Goal: Book appointment/travel/reservation

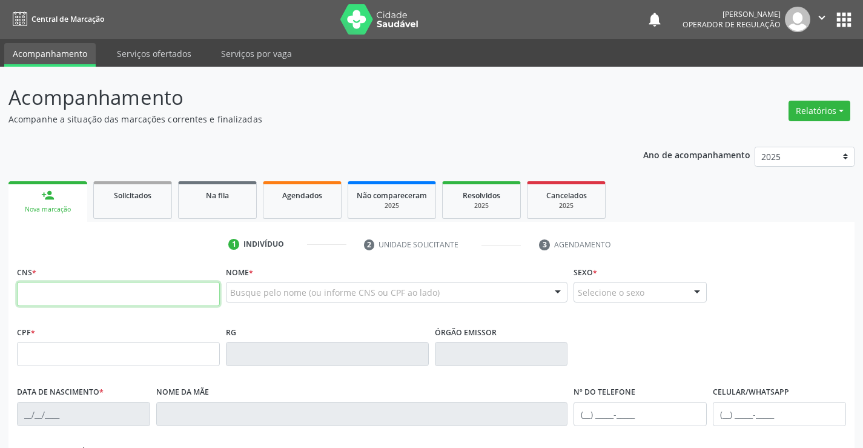
click at [94, 290] on input "text" at bounding box center [118, 294] width 203 height 24
type input "704 0013 2775 2864"
type input "0[DATE]"
type input "[PHONE_NUMBER]"
type input "54"
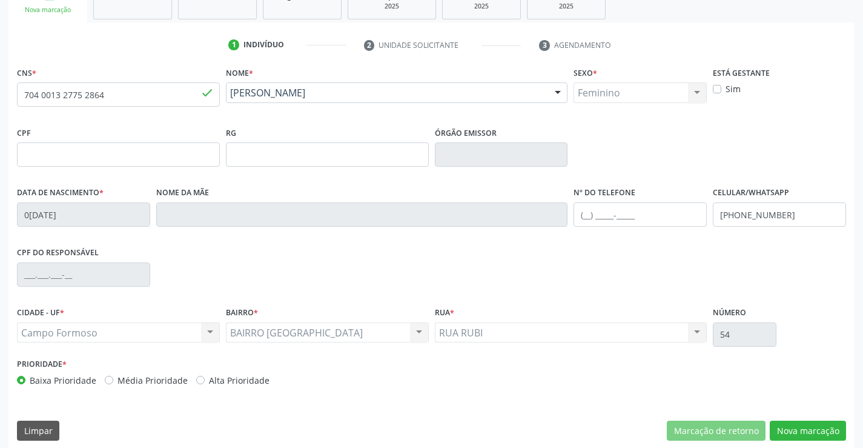
scroll to position [209, 0]
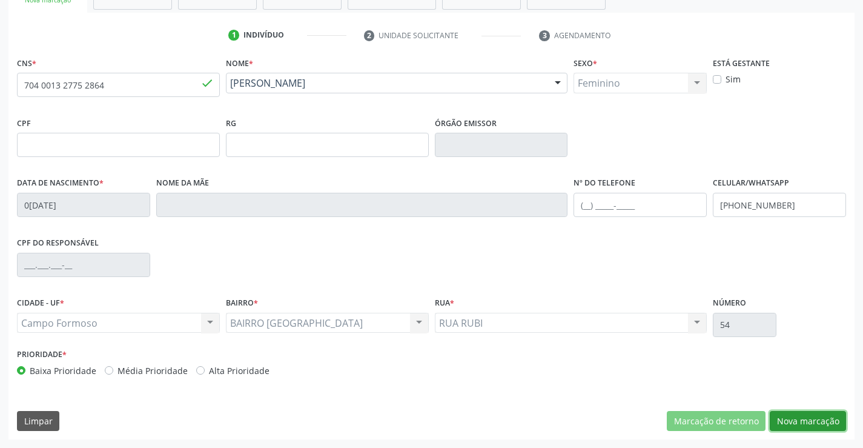
click at [805, 419] on button "Nova marcação" at bounding box center [808, 421] width 76 height 21
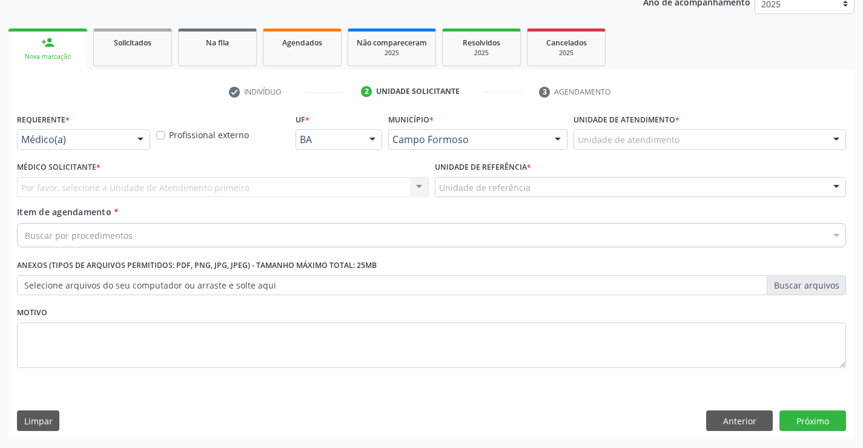
scroll to position [153, 0]
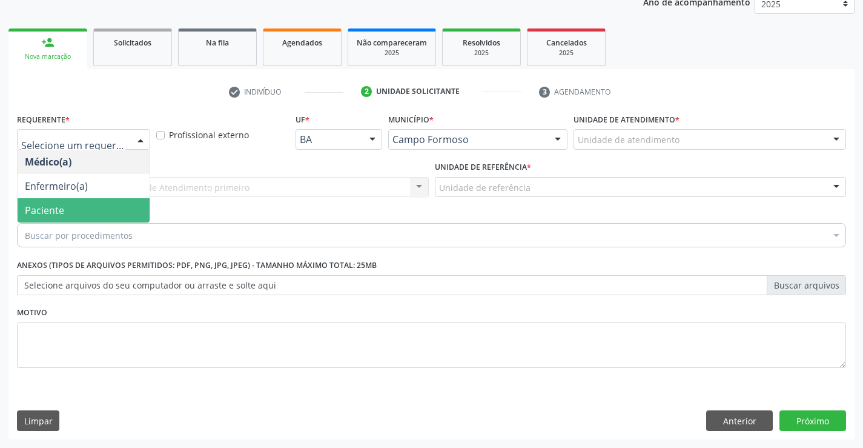
click at [81, 210] on span "Paciente" at bounding box center [84, 210] width 132 height 24
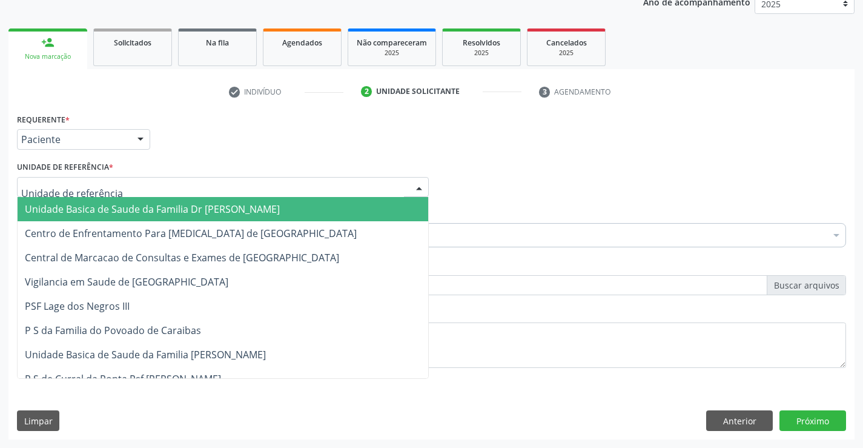
click at [96, 204] on span "Unidade Basica de Saude da Familia Dr [PERSON_NAME]" at bounding box center [152, 208] width 255 height 13
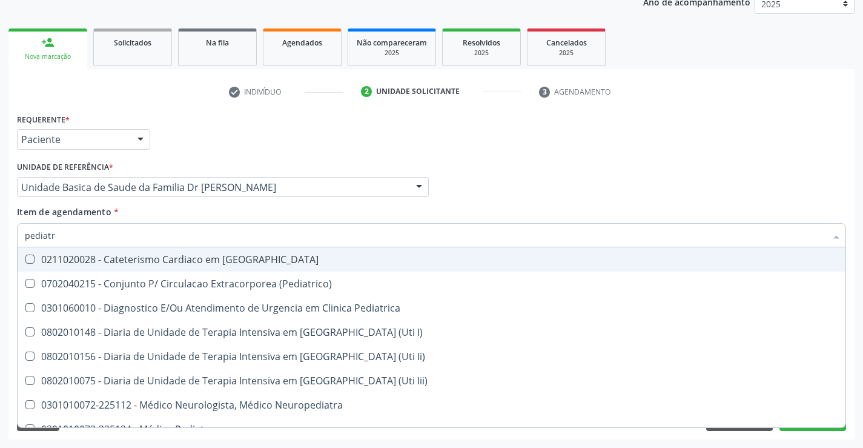
type input "pediatra"
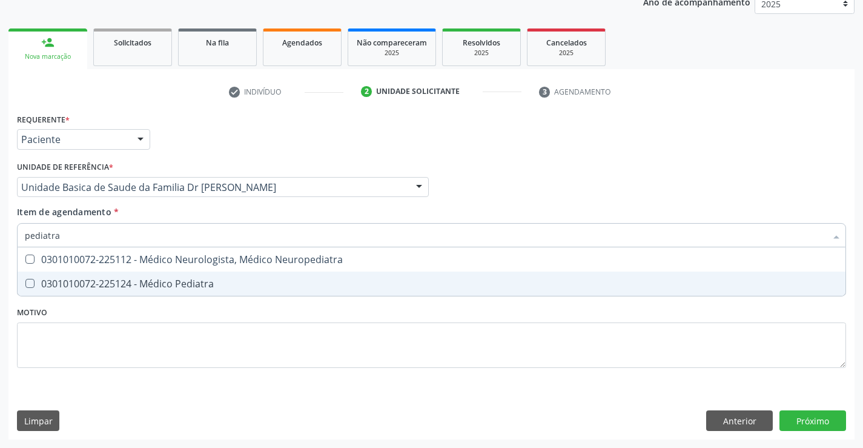
click at [159, 282] on div "0301010072-225124 - Médico Pediatra" at bounding box center [432, 284] width 814 height 10
checkbox Pediatra "true"
click at [812, 417] on div "Requerente * Paciente Médico(a) Enfermeiro(a) Paciente Nenhum resultado encontr…" at bounding box center [431, 274] width 846 height 329
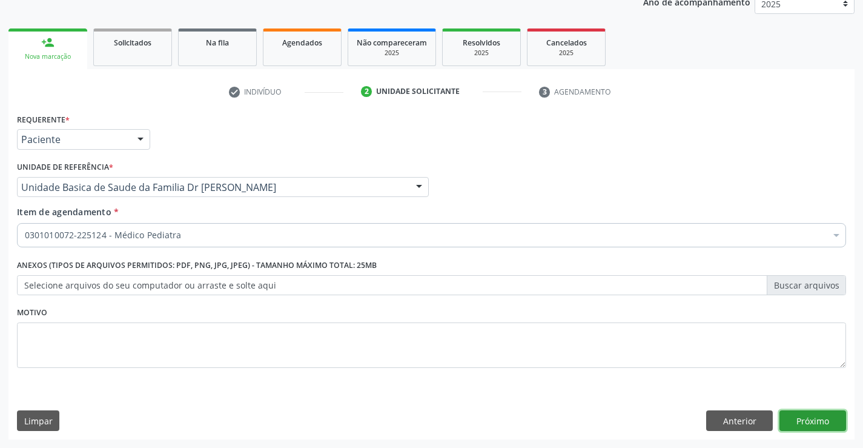
click at [812, 417] on button "Próximo" at bounding box center [813, 420] width 67 height 21
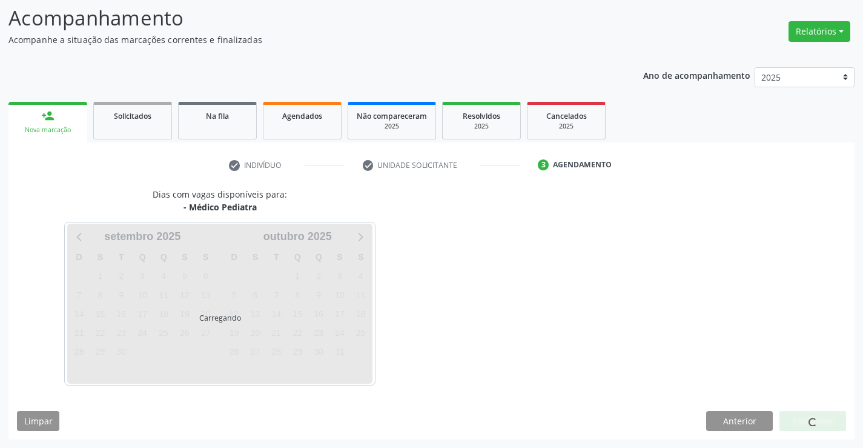
scroll to position [79, 0]
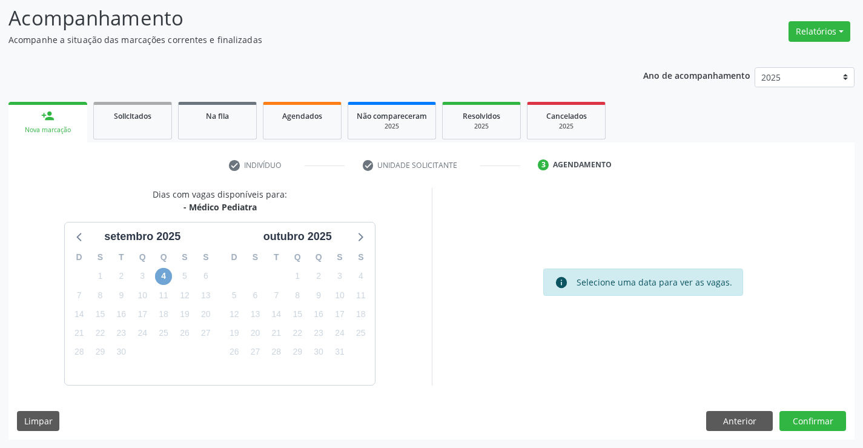
click at [162, 273] on span "4" at bounding box center [163, 276] width 17 height 17
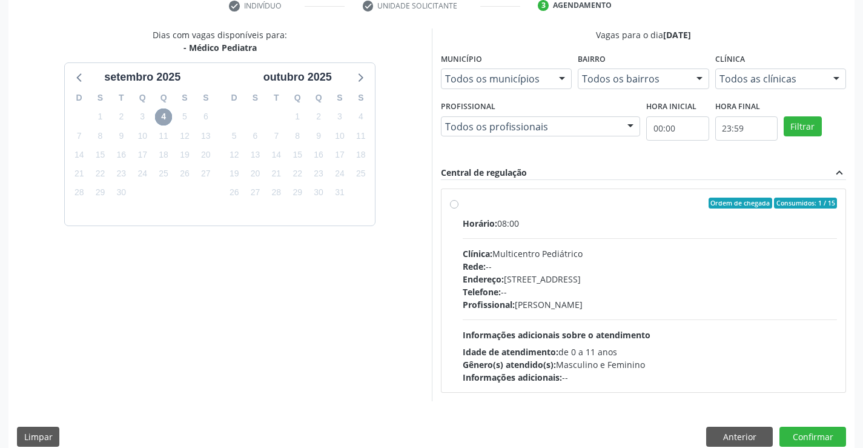
scroll to position [254, 0]
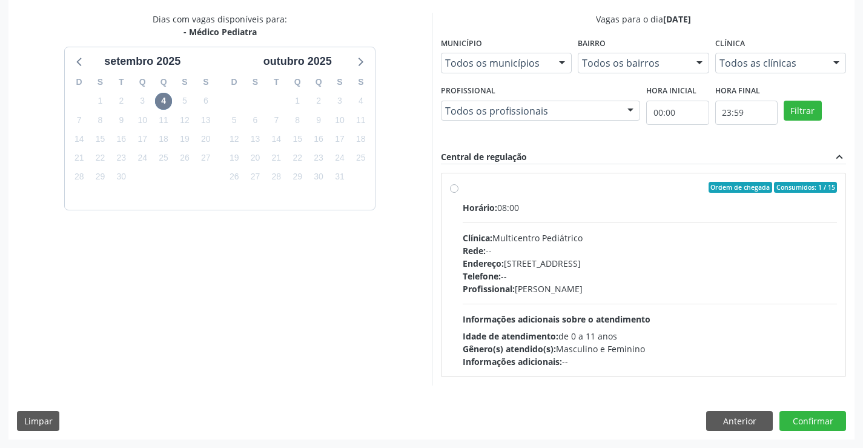
click at [619, 196] on label "Ordem de chegada Consumidos: 1 / 15 Horário: 08:00 Clínica: Multicentro Pediátr…" at bounding box center [650, 275] width 375 height 186
click at [459, 193] on input "Ordem de chegada Consumidos: 1 / 15 Horário: 08:00 Clínica: Multicentro Pediátr…" at bounding box center [454, 187] width 8 height 11
radio input "true"
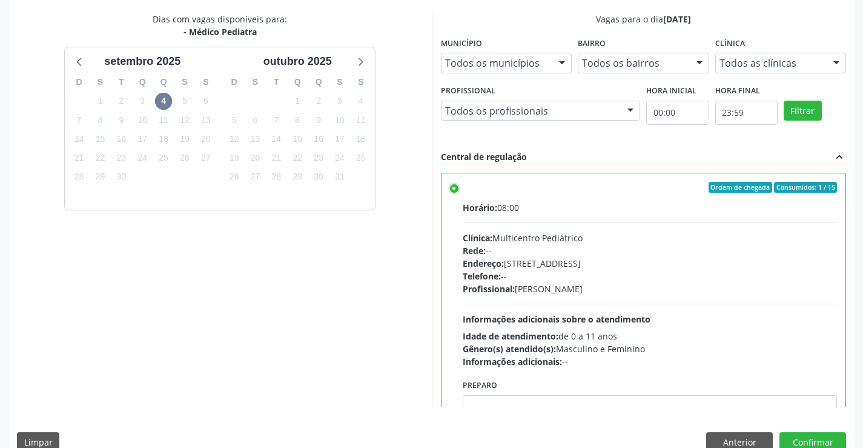
scroll to position [276, 0]
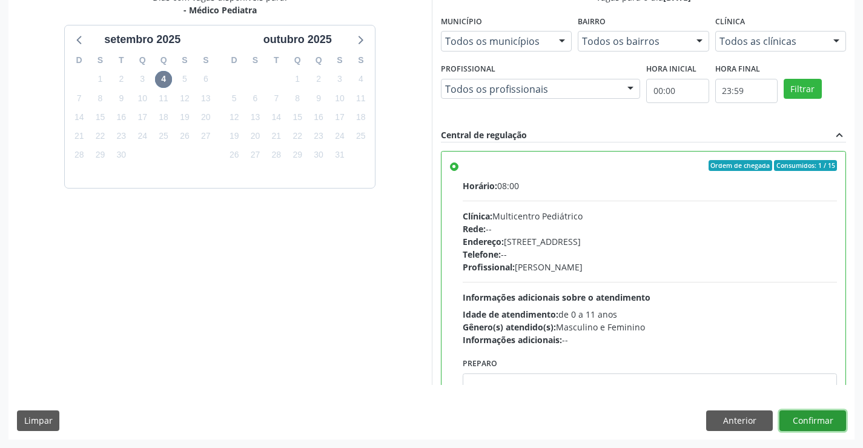
click at [811, 415] on button "Confirmar" at bounding box center [813, 420] width 67 height 21
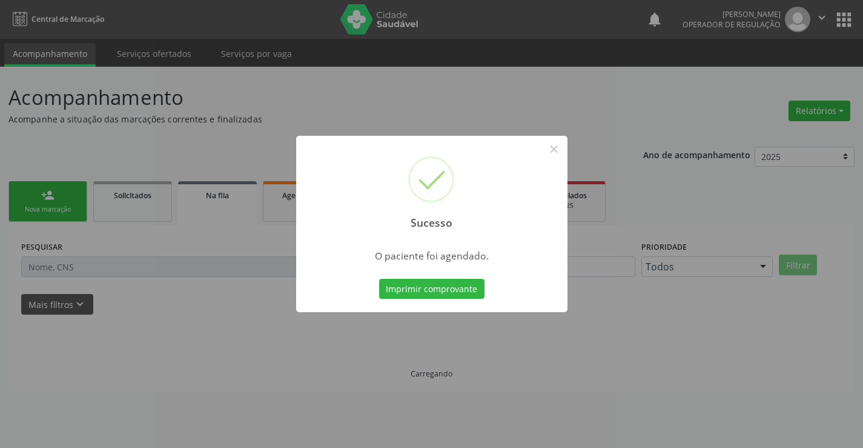
scroll to position [0, 0]
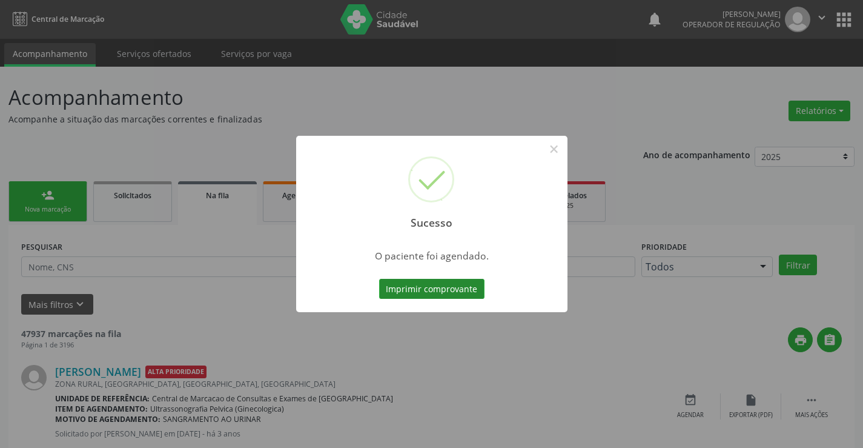
click at [438, 290] on button "Imprimir comprovante" at bounding box center [431, 289] width 105 height 21
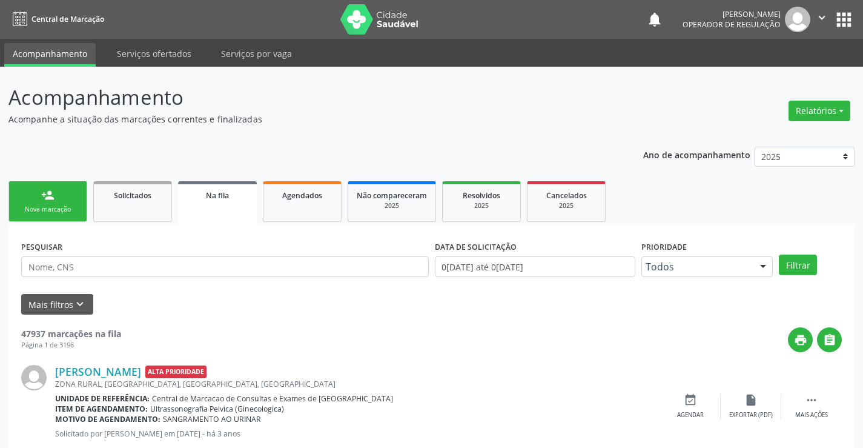
click at [64, 198] on link "person_add Nova marcação" at bounding box center [47, 201] width 79 height 41
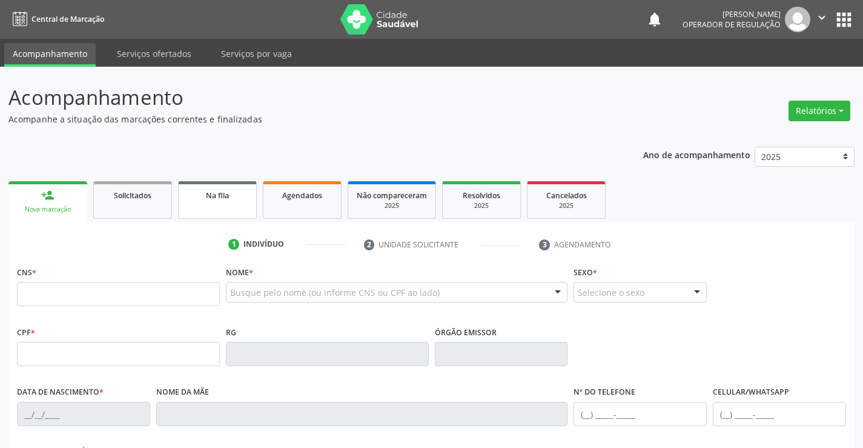
click at [224, 189] on div "Na fila" at bounding box center [217, 194] width 61 height 13
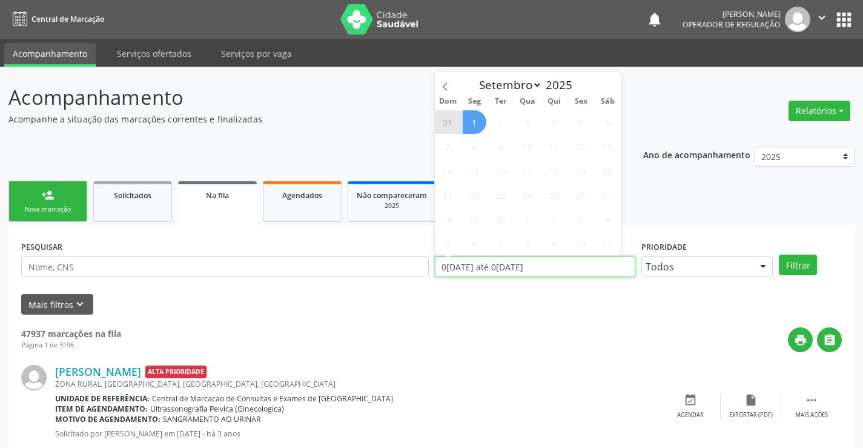
drag, startPoint x: 555, startPoint y: 265, endPoint x: 397, endPoint y: 274, distance: 158.4
click at [397, 274] on div "PESQUISAR DATA DE SOLICITAÇÃO [DATE] até [DATE] Prioridade Todos Todos Baixa Pr…" at bounding box center [431, 261] width 827 height 47
type input "2023"
select select "0"
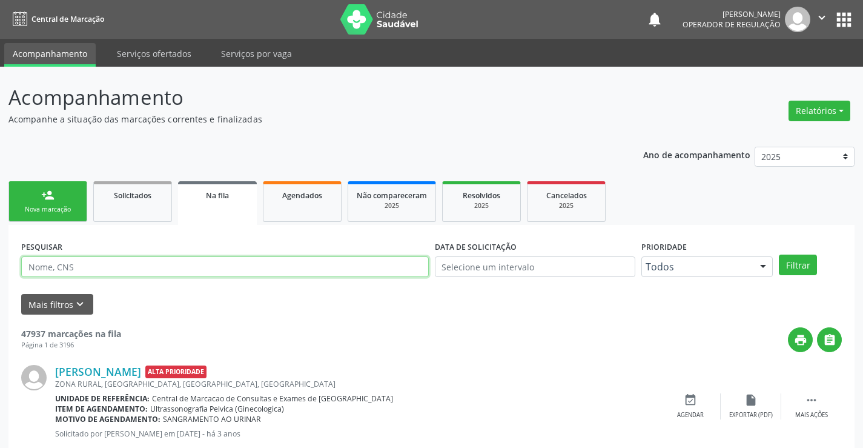
click at [295, 262] on input "text" at bounding box center [225, 266] width 408 height 21
type input "700405969819744"
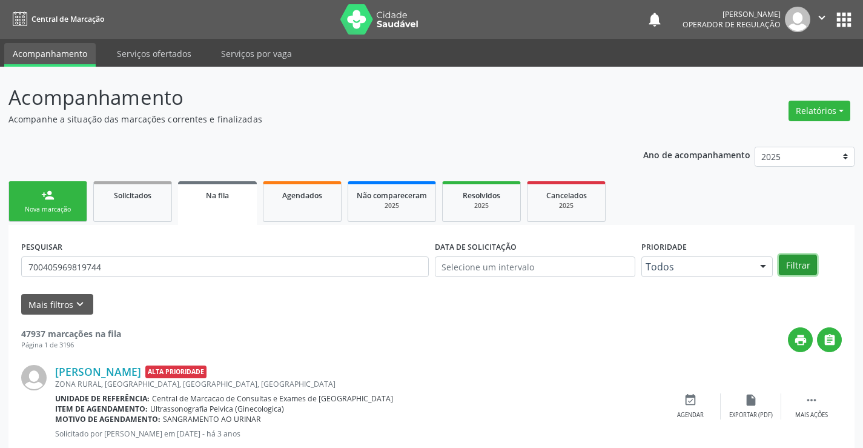
click at [793, 259] on button "Filtrar" at bounding box center [798, 264] width 38 height 21
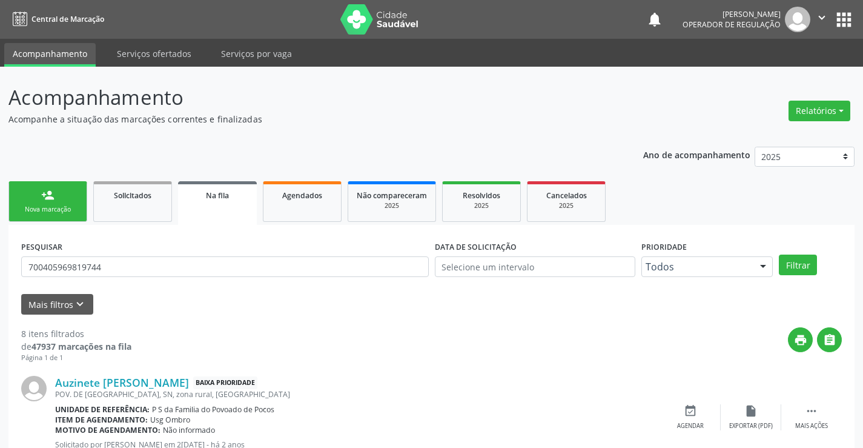
click at [45, 203] on link "person_add Nova marcação" at bounding box center [47, 201] width 79 height 41
